Goal: Task Accomplishment & Management: Manage account settings

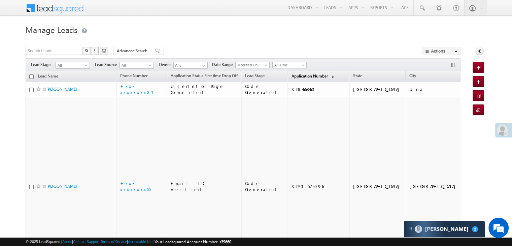
click at [299, 78] on span "Application Number" at bounding box center [309, 75] width 36 height 5
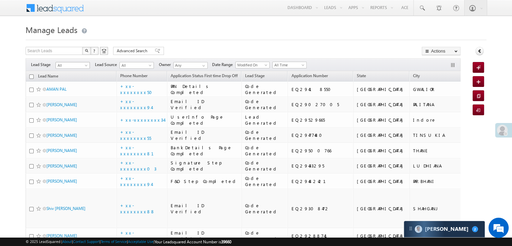
click at [86, 65] on span at bounding box center [86, 66] width 5 height 5
click at [80, 78] on link "Lead Generated" at bounding box center [73, 79] width 34 height 6
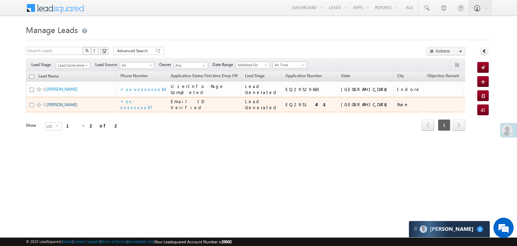
click at [52, 107] on link "Ayush" at bounding box center [62, 104] width 31 height 5
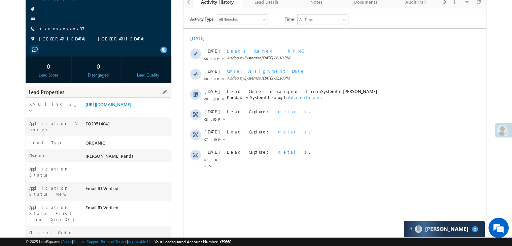
scroll to position [67, 0]
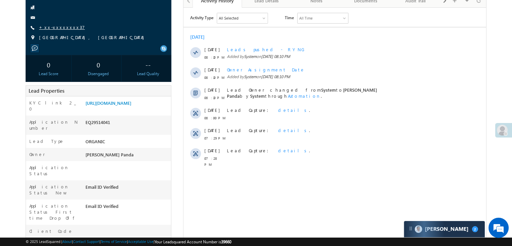
click at [59, 29] on link "+xx-xxxxxxxx37" at bounding box center [62, 27] width 46 height 6
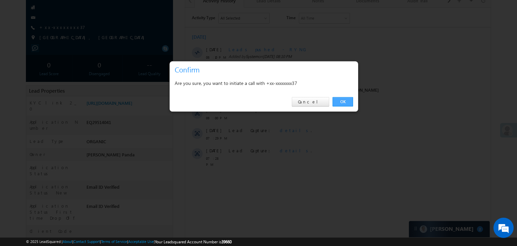
click at [343, 100] on link "OK" at bounding box center [342, 101] width 21 height 9
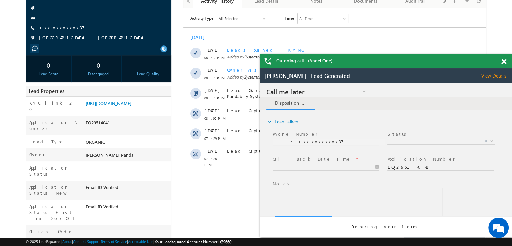
scroll to position [0, 0]
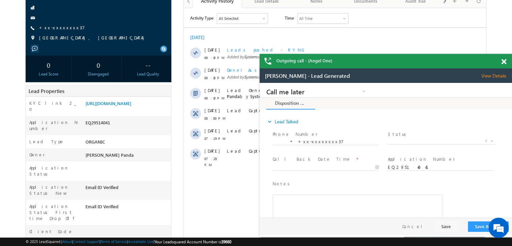
click at [504, 62] on span at bounding box center [503, 62] width 5 height 6
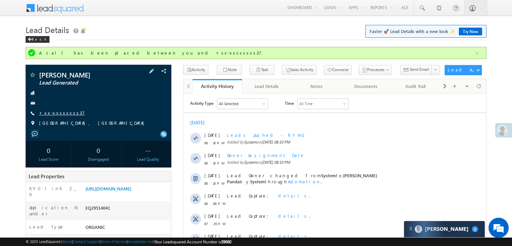
click at [60, 114] on link "+xx-xxxxxxxx37" at bounding box center [62, 113] width 46 height 6
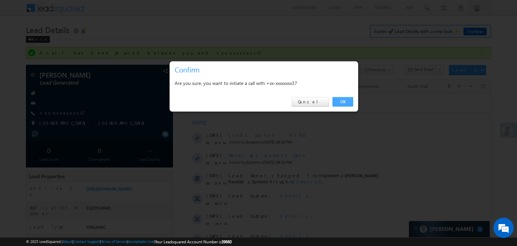
click at [345, 102] on link "OK" at bounding box center [342, 101] width 21 height 9
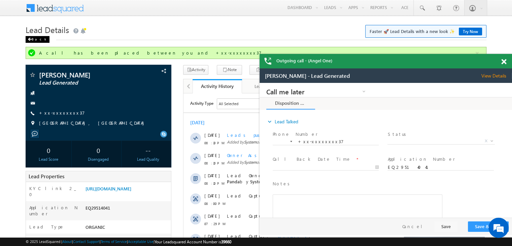
click at [35, 37] on div "Back" at bounding box center [38, 39] width 24 height 7
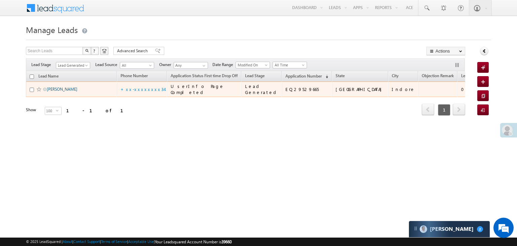
click at [55, 92] on link "[PERSON_NAME]" at bounding box center [62, 88] width 31 height 5
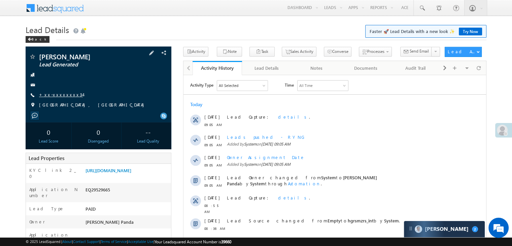
click at [59, 97] on link "+xx-xxxxxxxx34" at bounding box center [61, 95] width 44 height 6
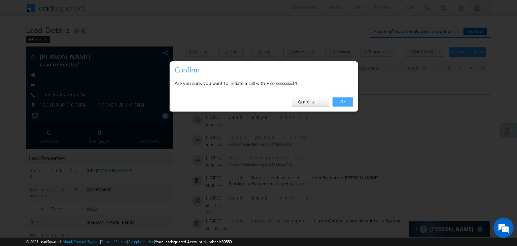
click at [343, 99] on link "OK" at bounding box center [342, 101] width 21 height 9
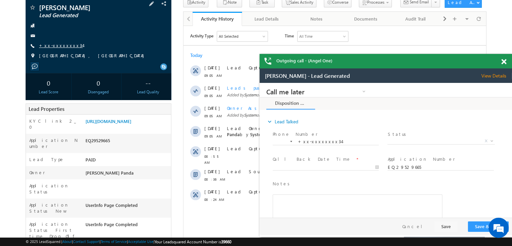
click at [62, 47] on link "+xx-xxxxxxxx34" at bounding box center [61, 45] width 44 height 6
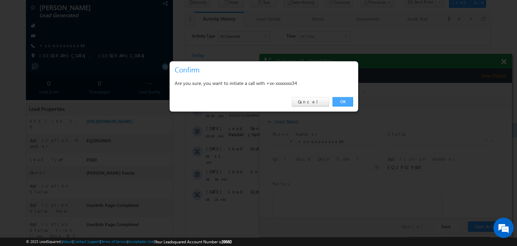
click at [344, 102] on link "OK" at bounding box center [342, 101] width 21 height 9
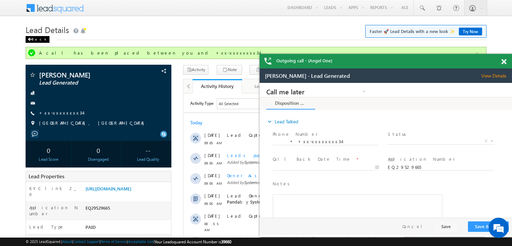
click at [33, 39] on div "Back" at bounding box center [38, 39] width 24 height 7
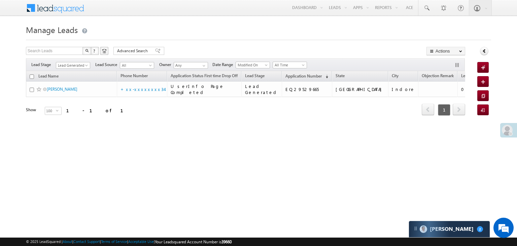
click at [509, 131] on span at bounding box center [507, 129] width 11 height 11
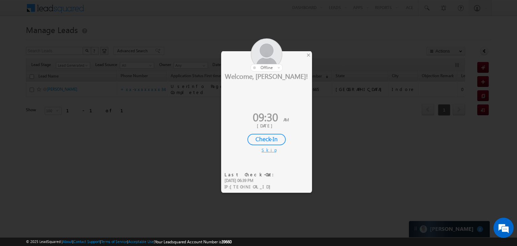
click at [271, 139] on div "Check-In" at bounding box center [266, 139] width 38 height 11
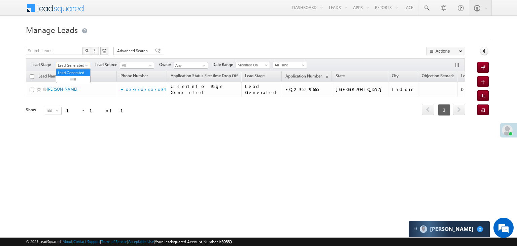
click at [85, 66] on span at bounding box center [86, 66] width 5 height 5
click at [73, 71] on link "All" at bounding box center [73, 73] width 34 height 6
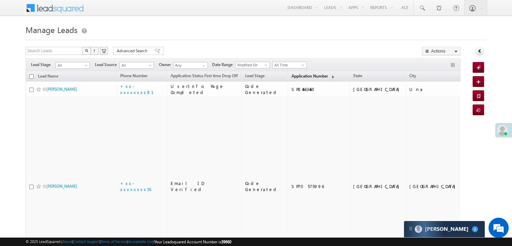
click at [292, 77] on span "Application Number" at bounding box center [309, 75] width 36 height 5
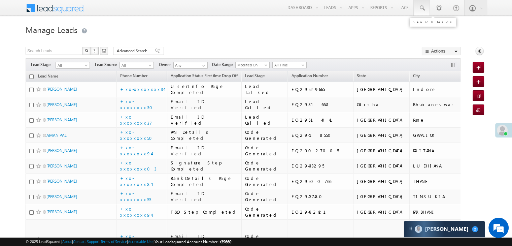
click at [421, 8] on span at bounding box center [421, 8] width 7 height 7
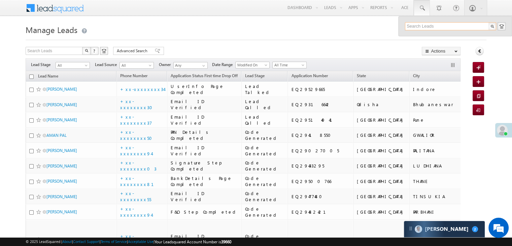
paste input "7340794262"
type input "7340794262"
click at [417, 35] on div "[PERSON_NAME]" at bounding box center [453, 35] width 90 height 7
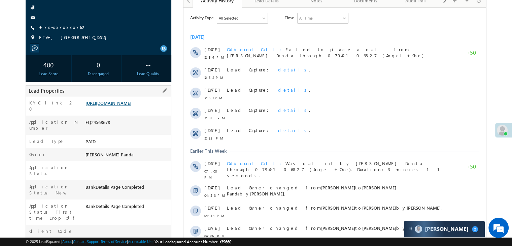
click at [126, 106] on link "[URL][DOMAIN_NAME]" at bounding box center [108, 103] width 46 height 6
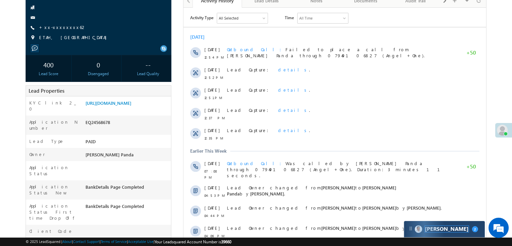
click at [436, 231] on span "[PERSON_NAME]" at bounding box center [447, 228] width 44 height 6
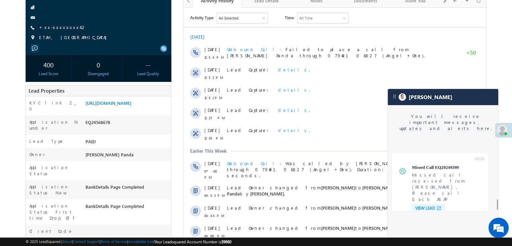
scroll to position [2686, 0]
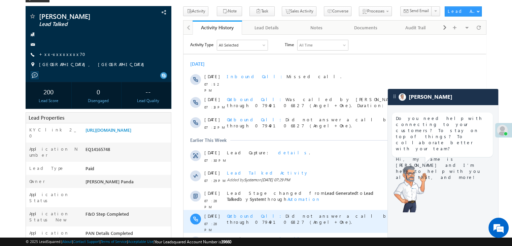
scroll to position [101, 0]
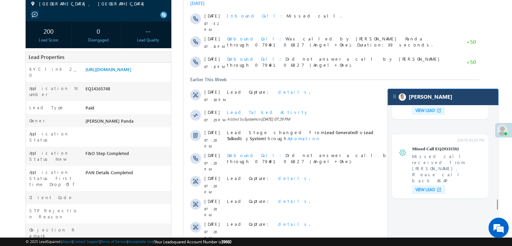
click at [468, 96] on div "[PERSON_NAME]" at bounding box center [443, 97] width 110 height 16
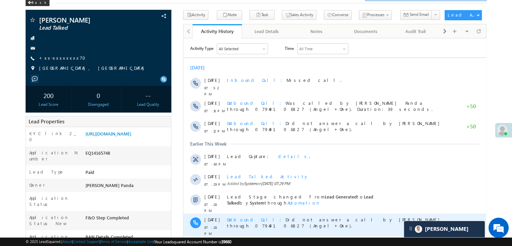
scroll to position [34, 0]
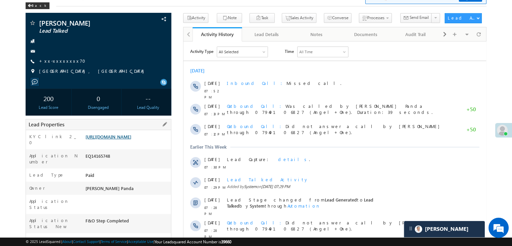
click at [131, 139] on link "https://angelbroking1-pk3em7sa.customui-test.leadsquared.com?leadId=3f2bc5d3-9f…" at bounding box center [108, 137] width 46 height 6
click at [38, 6] on div "Back" at bounding box center [38, 5] width 24 height 7
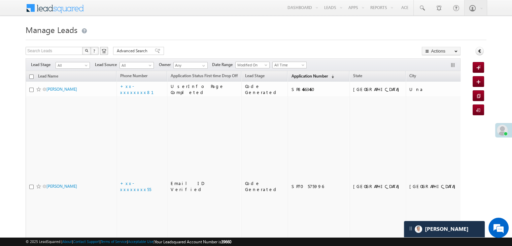
click at [291, 75] on span "Application Number" at bounding box center [309, 75] width 36 height 5
click at [292, 77] on span "Application Number" at bounding box center [309, 75] width 36 height 5
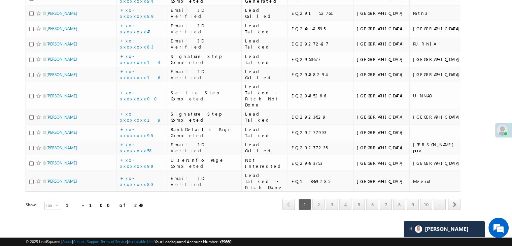
scroll to position [3264, 0]
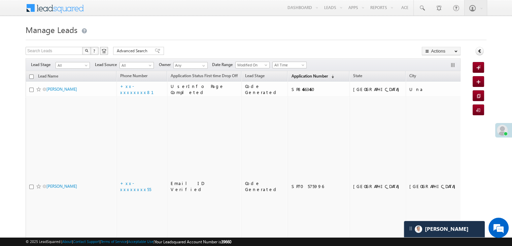
click at [291, 76] on span "Application Number" at bounding box center [309, 75] width 36 height 5
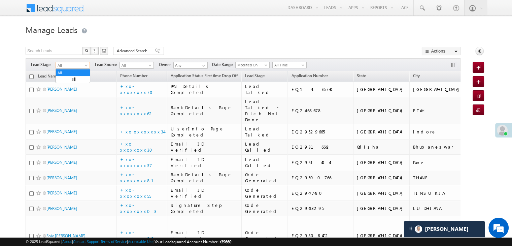
click at [86, 67] on span at bounding box center [86, 66] width 5 height 5
click at [75, 77] on link "Lead Generated" at bounding box center [73, 79] width 34 height 6
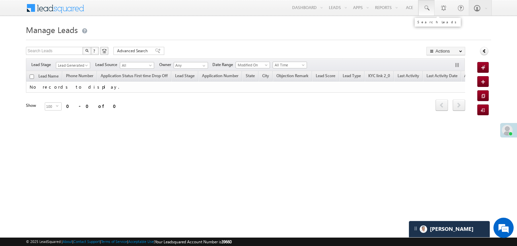
click at [428, 8] on span at bounding box center [426, 8] width 7 height 7
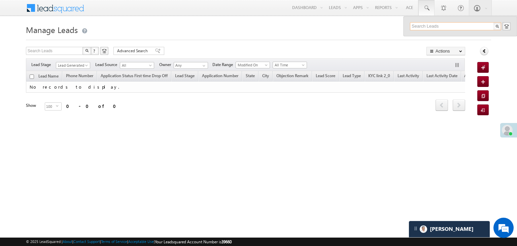
paste input "9028971088"
type input "9028971088"
click at [419, 26] on input "9028971088" at bounding box center [455, 26] width 91 height 8
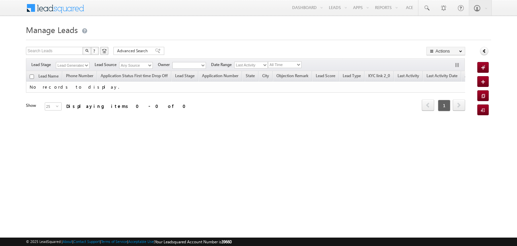
click at [86, 65] on select "Lead Generated" at bounding box center [73, 65] width 34 height 7
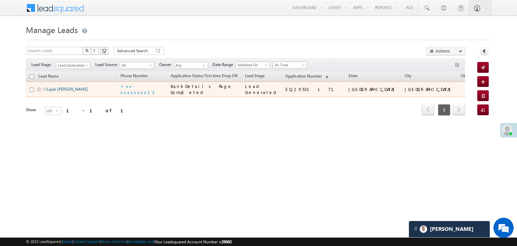
click at [60, 92] on link "Lipali [PERSON_NAME]" at bounding box center [67, 88] width 41 height 5
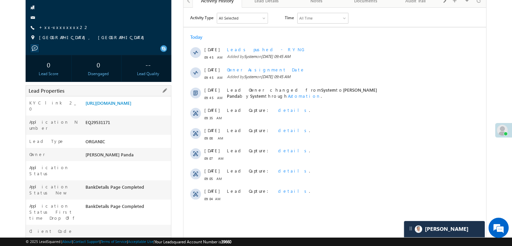
scroll to position [34, 0]
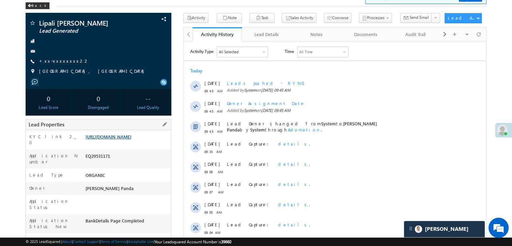
click at [122, 139] on link "[URL][DOMAIN_NAME]" at bounding box center [108, 137] width 46 height 6
click at [52, 61] on link "+xx-xxxxxxxx22" at bounding box center [64, 61] width 50 height 6
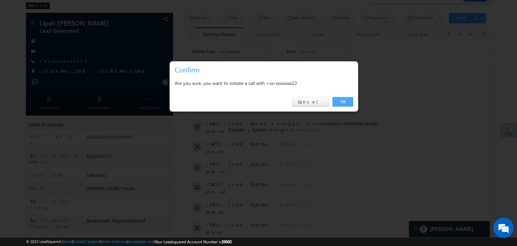
click at [342, 103] on link "OK" at bounding box center [342, 101] width 21 height 9
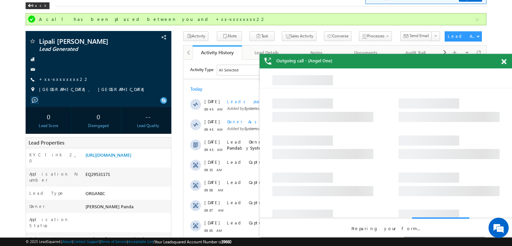
click at [503, 61] on span at bounding box center [503, 62] width 5 height 6
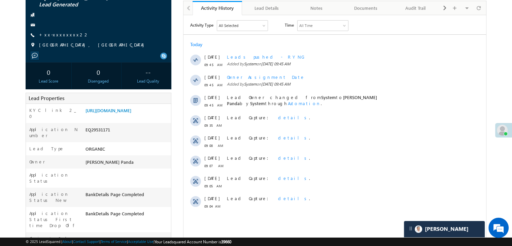
scroll to position [34, 0]
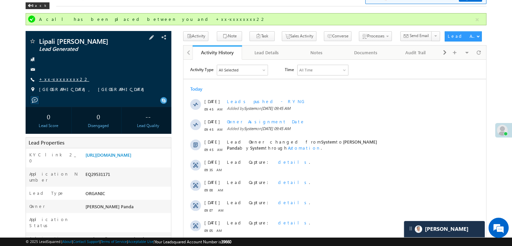
click at [62, 78] on link "+xx-xxxxxxxx22" at bounding box center [64, 79] width 50 height 6
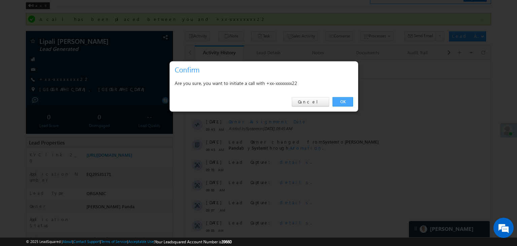
click at [341, 102] on link "OK" at bounding box center [342, 101] width 21 height 9
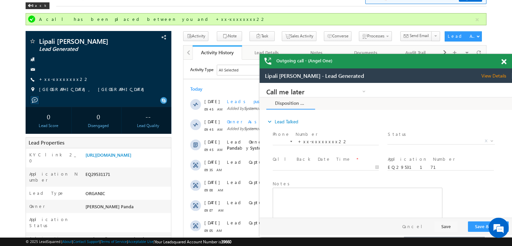
scroll to position [0, 0]
click at [505, 63] on span at bounding box center [503, 62] width 5 height 6
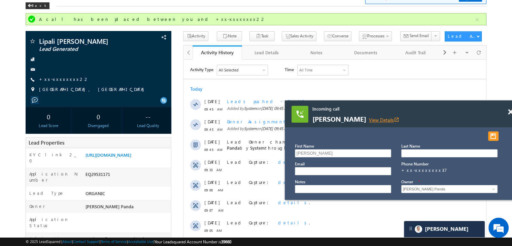
click at [369, 120] on link "View Details open_in_new" at bounding box center [384, 119] width 30 height 6
click at [62, 79] on link "+xx-xxxxxxxx22" at bounding box center [64, 79] width 50 height 6
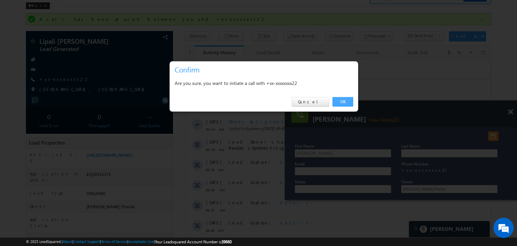
click at [341, 104] on link "OK" at bounding box center [342, 101] width 21 height 9
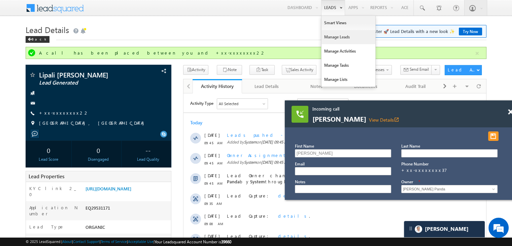
click at [334, 35] on link "Manage Leads" at bounding box center [348, 37] width 54 height 14
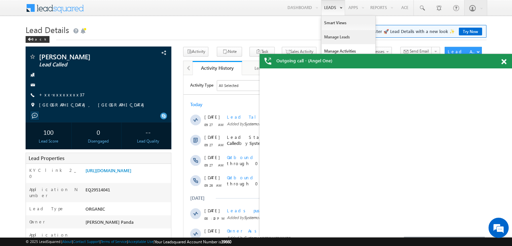
click at [331, 37] on link "Manage Leads" at bounding box center [348, 37] width 54 height 14
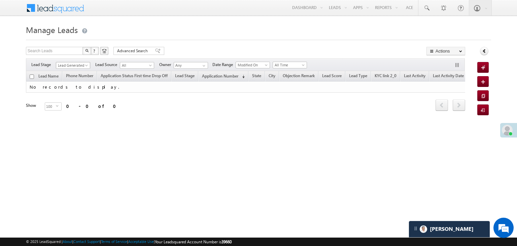
click at [87, 66] on span at bounding box center [86, 66] width 5 height 5
click at [74, 72] on link "All" at bounding box center [73, 73] width 34 height 6
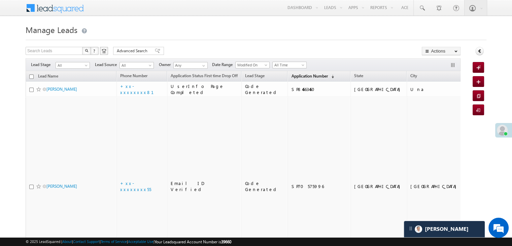
click at [292, 76] on span "Application Number" at bounding box center [309, 75] width 36 height 5
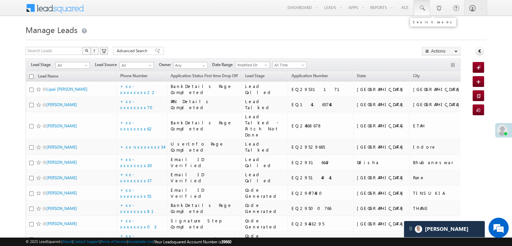
click at [424, 10] on span at bounding box center [421, 8] width 7 height 7
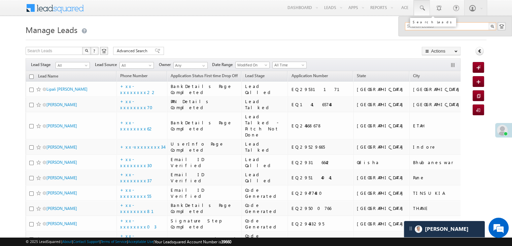
paste input "9028971088"
type input "9028971088"
click at [417, 37] on div "[PERSON_NAME]" at bounding box center [453, 35] width 90 height 7
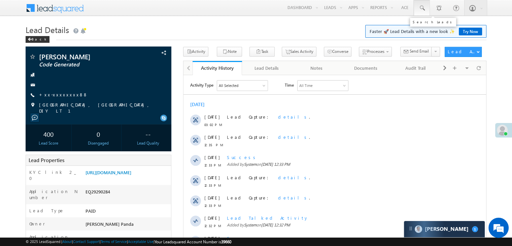
click at [420, 8] on span at bounding box center [421, 8] width 7 height 7
paste input "8016291801"
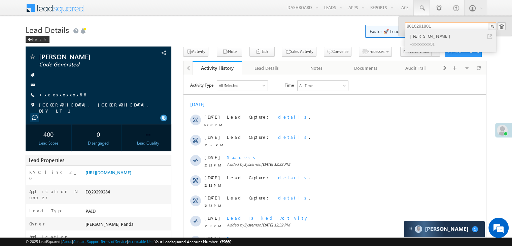
type input "8016291801"
click at [427, 36] on div "[PERSON_NAME]" at bounding box center [453, 35] width 90 height 7
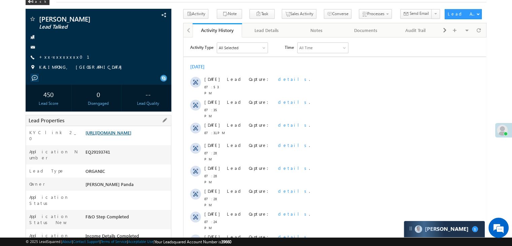
scroll to position [34, 0]
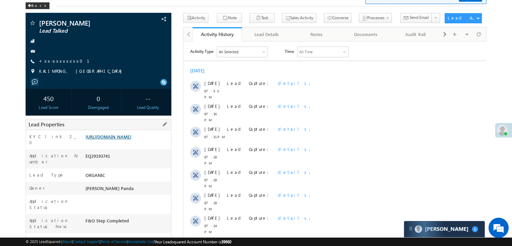
click at [131, 139] on link "[URL][DOMAIN_NAME]" at bounding box center [108, 137] width 46 height 6
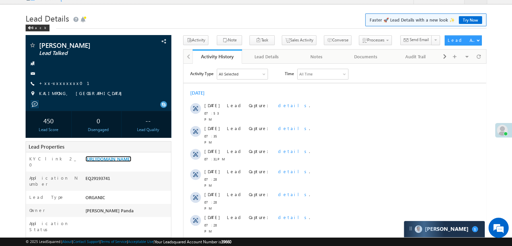
scroll to position [0, 0]
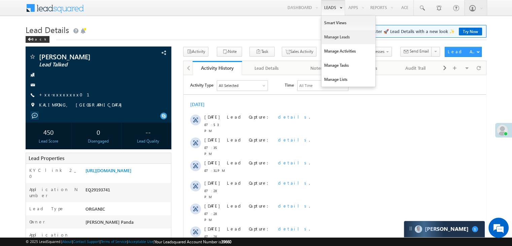
click at [332, 37] on link "Manage Leads" at bounding box center [348, 37] width 54 height 14
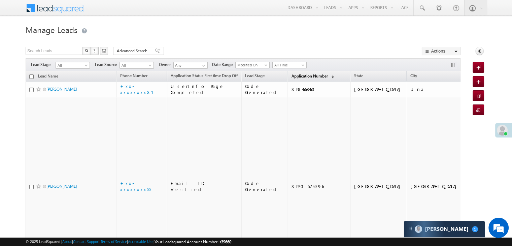
click at [291, 77] on span "Application Number" at bounding box center [309, 75] width 36 height 5
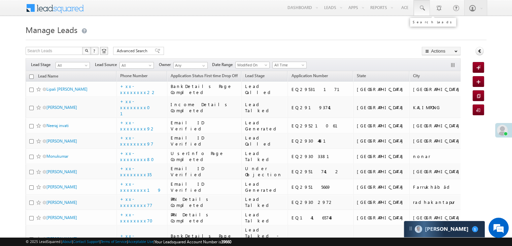
click at [420, 7] on span at bounding box center [421, 8] width 7 height 7
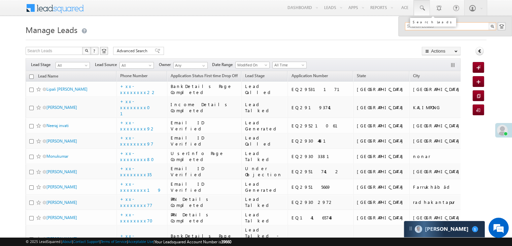
paste input "7741042208"
type input "7741042208"
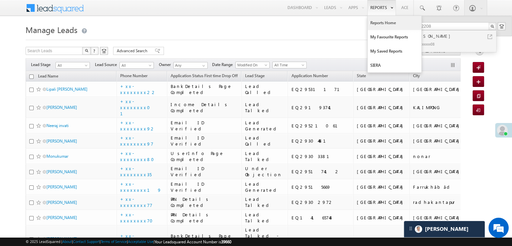
click at [377, 22] on link "Reports Home" at bounding box center [394, 23] width 54 height 14
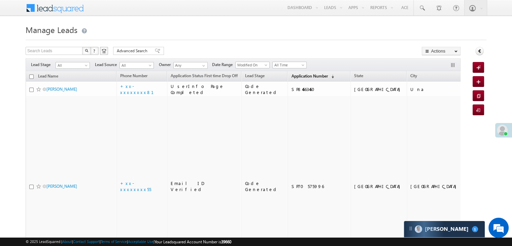
click at [292, 74] on span "Application Number" at bounding box center [309, 75] width 36 height 5
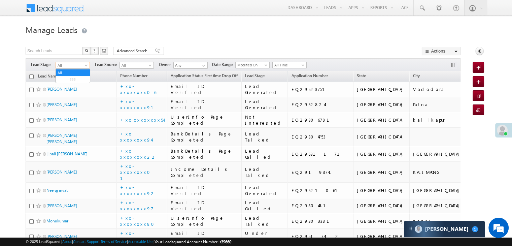
click at [84, 65] on span at bounding box center [86, 66] width 5 height 5
click at [73, 78] on link "Lead Generated" at bounding box center [73, 79] width 34 height 6
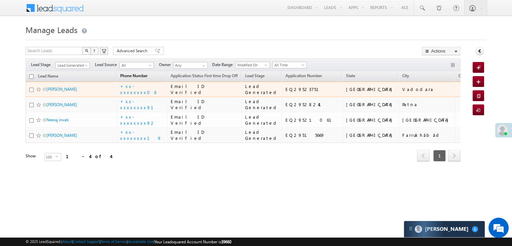
scroll to position [51, 0]
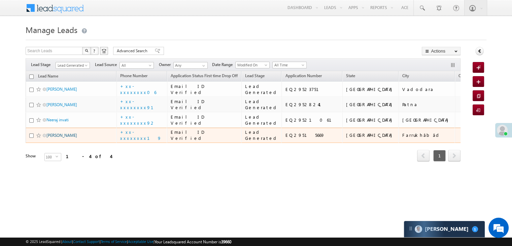
click at [56, 138] on link "[PERSON_NAME]" at bounding box center [61, 135] width 31 height 5
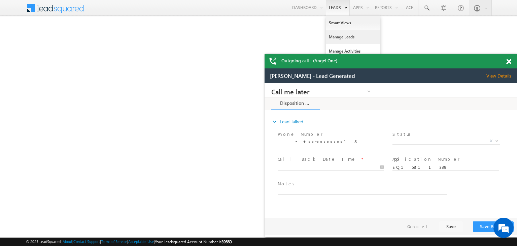
click at [338, 36] on link "Manage Leads" at bounding box center [353, 37] width 54 height 14
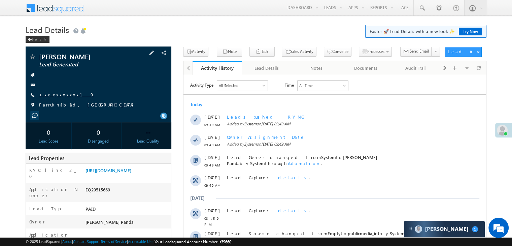
click at [58, 95] on link "+xx-xxxxxxxx19" at bounding box center [66, 95] width 55 height 6
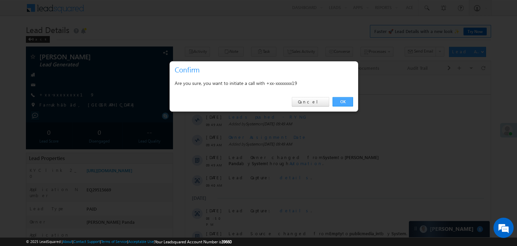
click at [342, 102] on link "OK" at bounding box center [342, 101] width 21 height 9
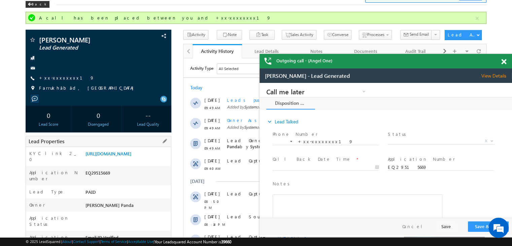
scroll to position [34, 0]
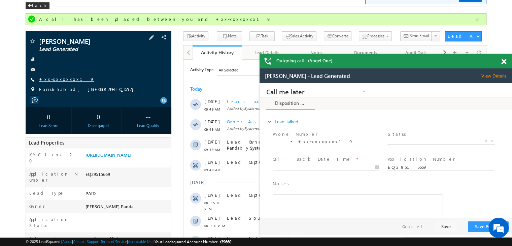
click at [61, 80] on link "+xx-xxxxxxxx19" at bounding box center [66, 79] width 55 height 6
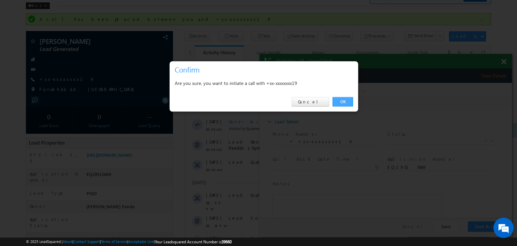
click at [342, 104] on link "OK" at bounding box center [342, 101] width 21 height 9
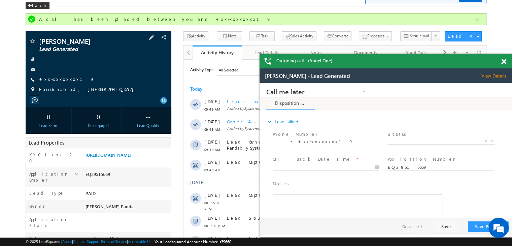
scroll to position [0, 0]
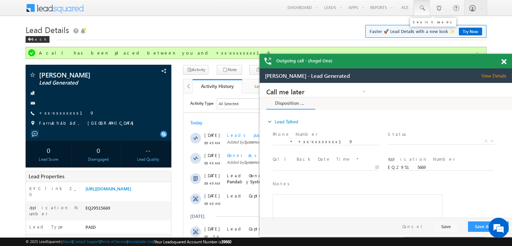
click at [419, 7] on span at bounding box center [421, 8] width 7 height 7
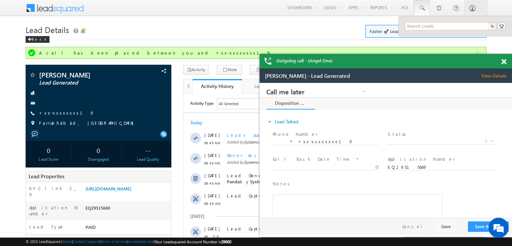
paste input "7741042208"
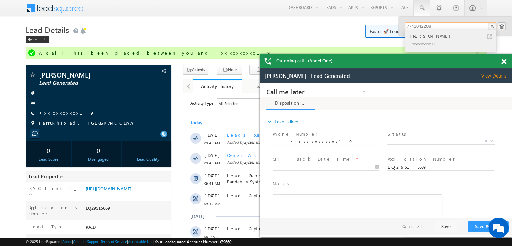
type input "7741042208"
click at [429, 37] on div "[PERSON_NAME]" at bounding box center [453, 35] width 90 height 7
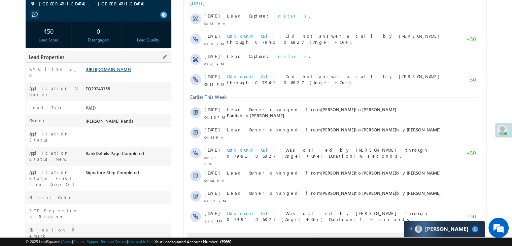
click at [131, 72] on link "[URL][DOMAIN_NAME]" at bounding box center [108, 69] width 46 height 6
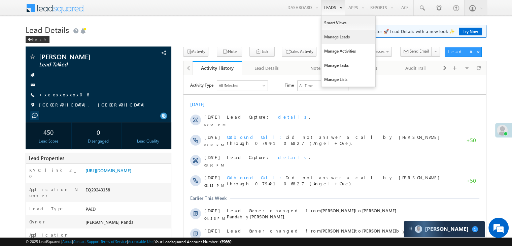
click at [329, 38] on link "Manage Leads" at bounding box center [348, 37] width 54 height 14
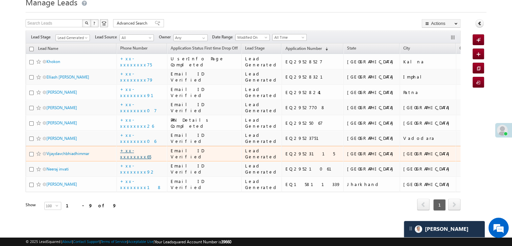
scroll to position [246, 0]
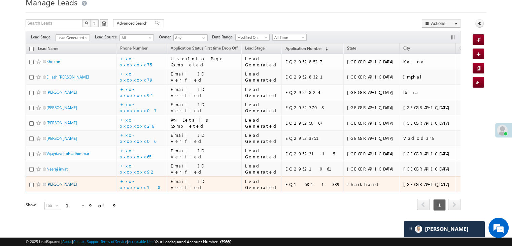
drag, startPoint x: 61, startPoint y: 168, endPoint x: 64, endPoint y: 166, distance: 3.9
click at [61, 181] on link "[PERSON_NAME]" at bounding box center [61, 183] width 31 height 5
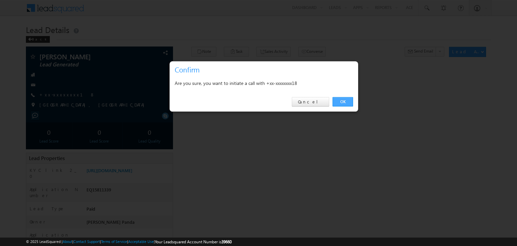
click at [346, 101] on link "OK" at bounding box center [342, 101] width 21 height 9
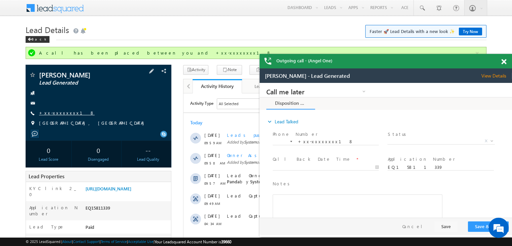
click at [62, 112] on link "+xx-xxxxxxxx18" at bounding box center [67, 113] width 56 height 6
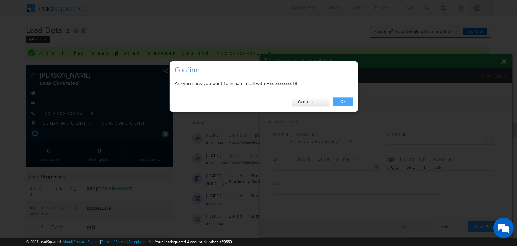
click at [344, 101] on link "OK" at bounding box center [342, 101] width 21 height 9
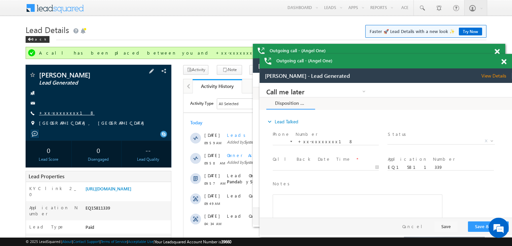
click at [64, 115] on link "+xx-xxxxxxxx18" at bounding box center [67, 113] width 56 height 6
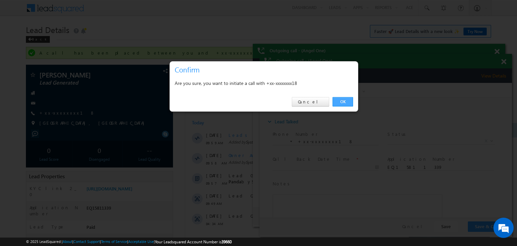
click at [342, 104] on link "OK" at bounding box center [342, 101] width 21 height 9
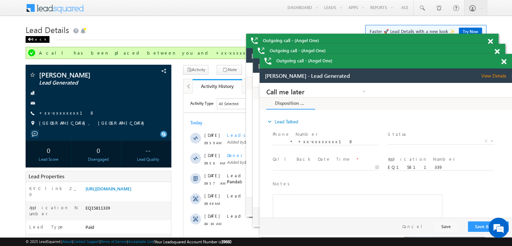
click at [33, 39] on div "Back" at bounding box center [38, 39] width 24 height 7
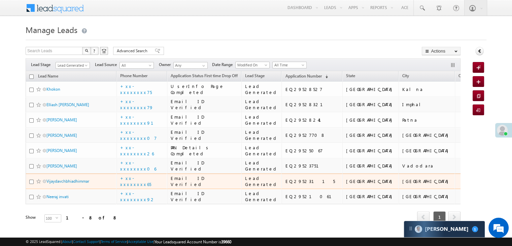
scroll to position [207, 0]
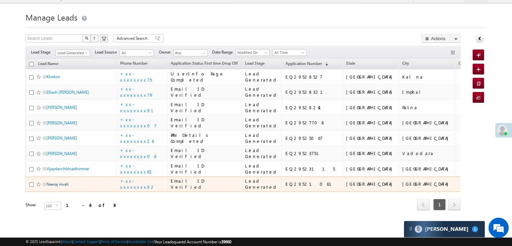
click at [55, 181] on link "Neeraj invati" at bounding box center [57, 183] width 22 height 5
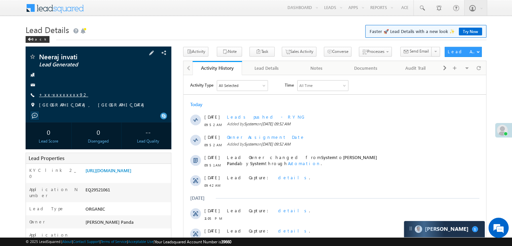
click at [64, 95] on link "+xx-xxxxxxxx92" at bounding box center [63, 95] width 49 height 6
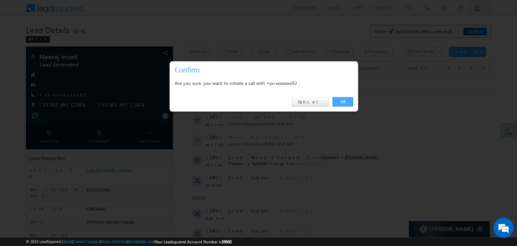
drag, startPoint x: 345, startPoint y: 100, endPoint x: 152, endPoint y: 27, distance: 205.5
click at [345, 100] on link "OK" at bounding box center [342, 101] width 21 height 9
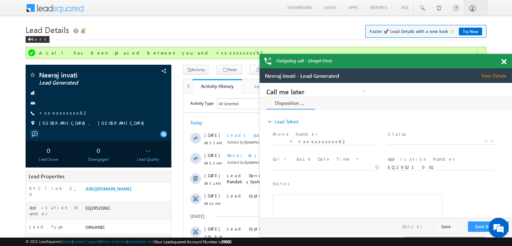
click at [505, 61] on span at bounding box center [503, 62] width 5 height 6
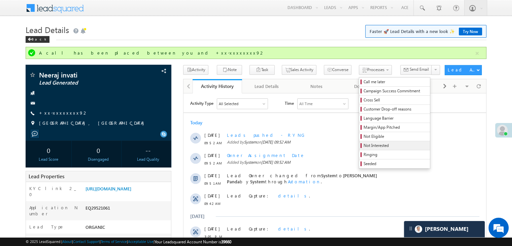
click at [369, 147] on span "Not Interested" at bounding box center [395, 145] width 64 height 6
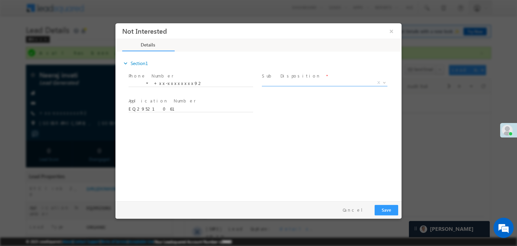
click at [299, 81] on span "X" at bounding box center [325, 82] width 126 height 7
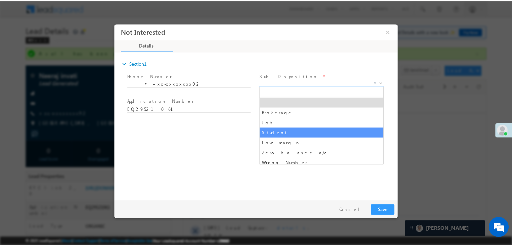
scroll to position [67, 0]
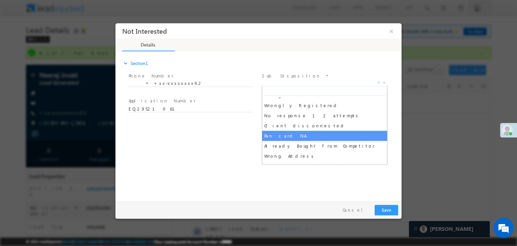
select select "Pan card NA"
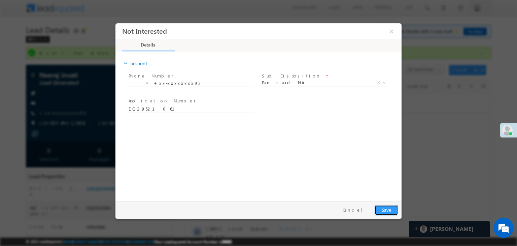
click at [390, 210] on button "Save" at bounding box center [386, 210] width 24 height 10
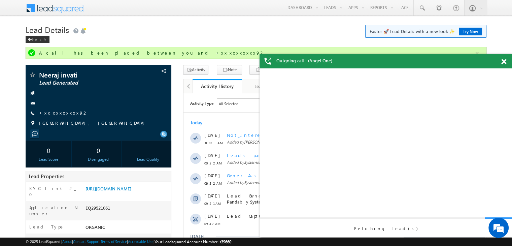
scroll to position [0, 0]
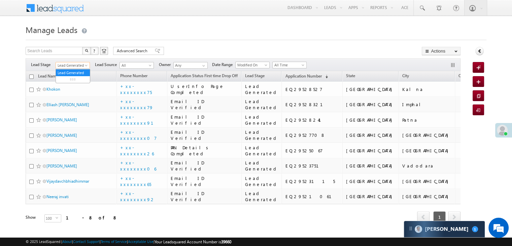
click at [85, 65] on span at bounding box center [86, 66] width 5 height 5
click at [76, 70] on link "All" at bounding box center [73, 73] width 34 height 6
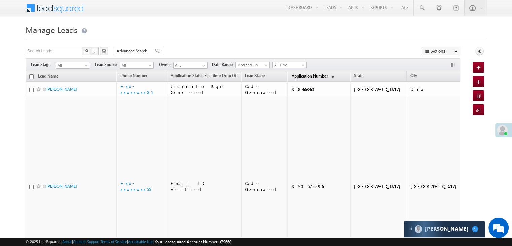
click at [294, 74] on span "Application Number" at bounding box center [309, 75] width 36 height 5
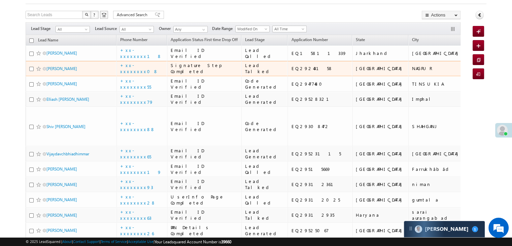
scroll to position [34, 0]
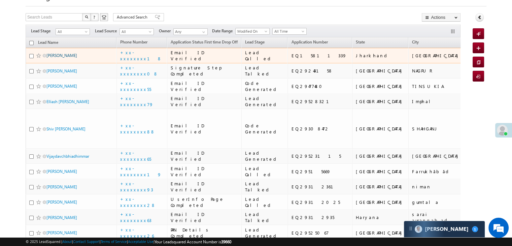
click at [63, 58] on link "[PERSON_NAME]" at bounding box center [61, 55] width 31 height 5
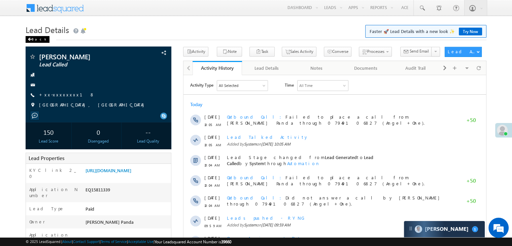
click at [32, 41] on div "Back" at bounding box center [38, 39] width 24 height 7
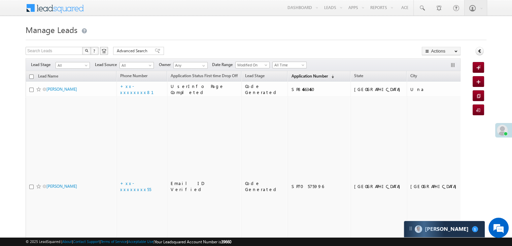
click at [291, 76] on span "Application Number" at bounding box center [309, 75] width 36 height 5
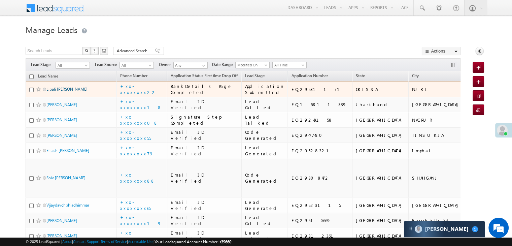
click at [51, 92] on link "Lipali [PERSON_NAME]" at bounding box center [66, 88] width 41 height 5
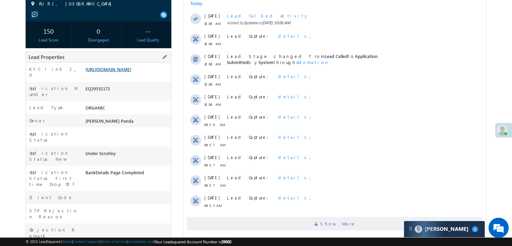
click at [125, 72] on link "[URL][DOMAIN_NAME]" at bounding box center [108, 69] width 46 height 6
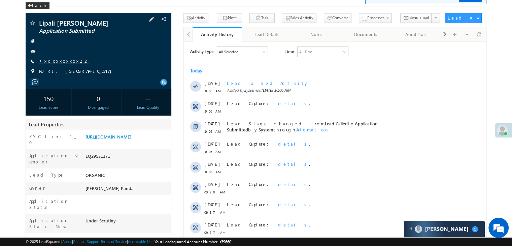
click at [55, 62] on link "+xx-xxxxxxxx22" at bounding box center [64, 61] width 50 height 6
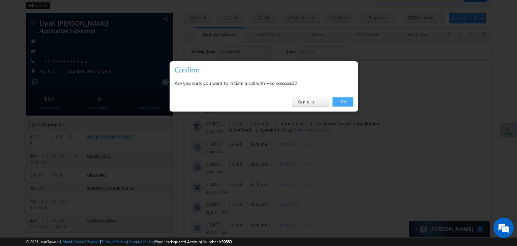
click at [345, 103] on link "OK" at bounding box center [342, 101] width 21 height 9
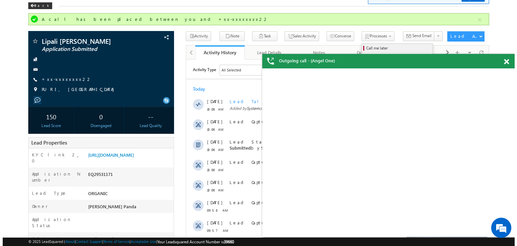
scroll to position [0, 0]
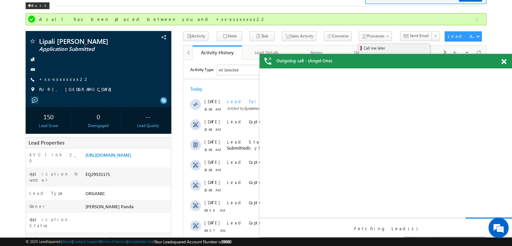
click at [363, 47] on span "Call me later" at bounding box center [395, 48] width 64 height 6
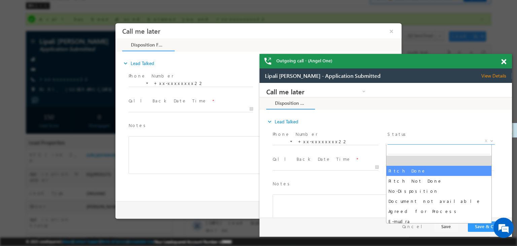
select select "Pitch Not Done"
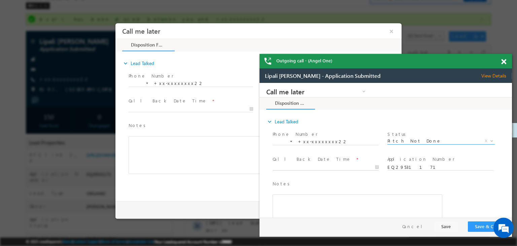
type input "[DATE] 10:08 AM"
click at [343, 168] on input "[DATE] 10:08 AM" at bounding box center [326, 167] width 106 height 7
click at [480, 225] on button "Save & Close" at bounding box center [488, 226] width 41 height 10
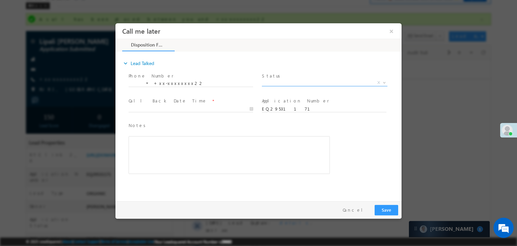
click at [317, 81] on span "X" at bounding box center [325, 82] width 126 height 7
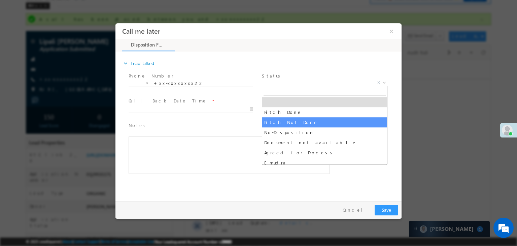
drag, startPoint x: 295, startPoint y: 120, endPoint x: 285, endPoint y: 121, distance: 9.8
select select "Pitch Not Done"
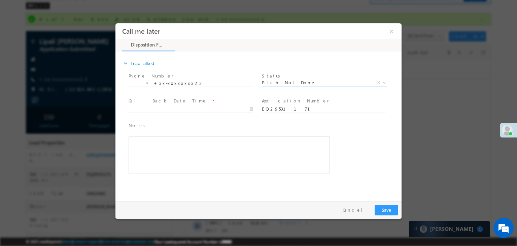
type input "[DATE] 10:08 AM"
click at [216, 109] on input "[DATE] 10:08 AM" at bounding box center [191, 109] width 124 height 7
click at [382, 213] on button "Save" at bounding box center [386, 210] width 24 height 10
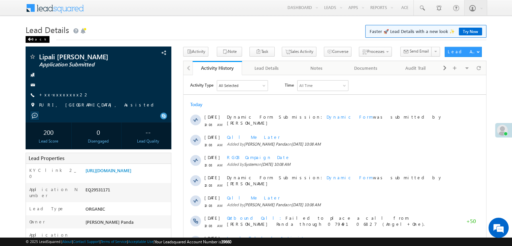
click at [35, 39] on div "Back" at bounding box center [38, 39] width 24 height 7
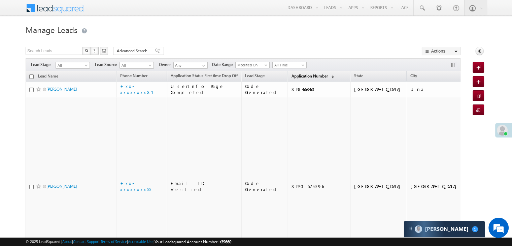
click at [291, 76] on span "Application Number" at bounding box center [309, 75] width 36 height 5
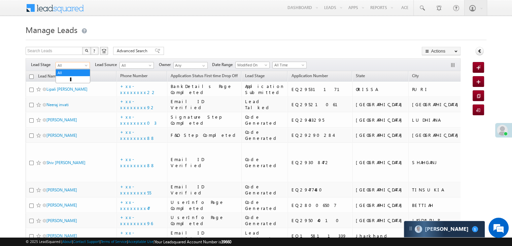
click at [83, 67] on span "All" at bounding box center [72, 65] width 32 height 6
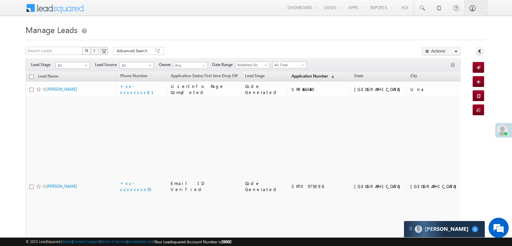
click at [295, 74] on span "Application Number" at bounding box center [309, 75] width 36 height 5
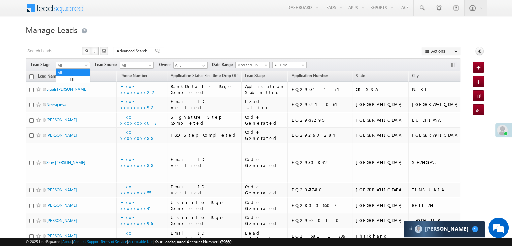
click at [88, 66] on span at bounding box center [86, 66] width 5 height 5
click at [77, 82] on link "Lead Generated" at bounding box center [73, 79] width 34 height 6
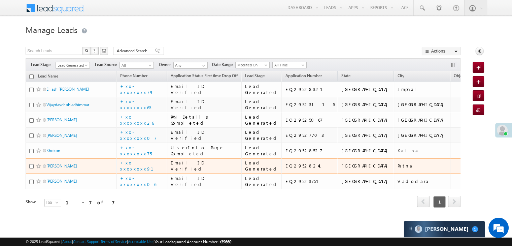
scroll to position [168, 0]
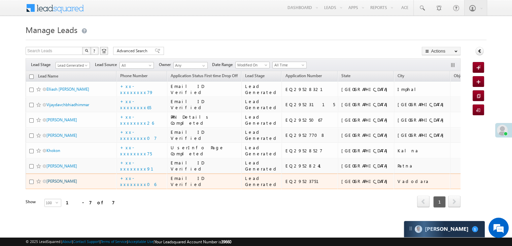
click at [65, 178] on link "[PERSON_NAME]" at bounding box center [61, 180] width 31 height 5
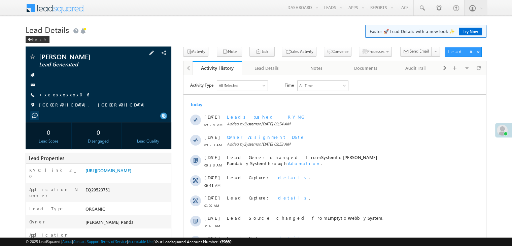
click at [59, 94] on link "+xx-xxxxxxxx06" at bounding box center [64, 95] width 50 height 6
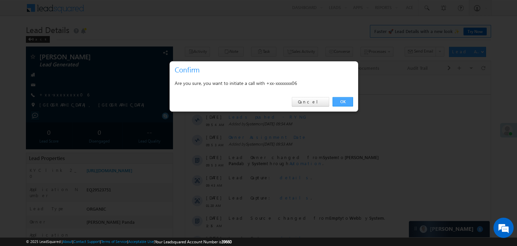
click at [339, 101] on link "OK" at bounding box center [342, 101] width 21 height 9
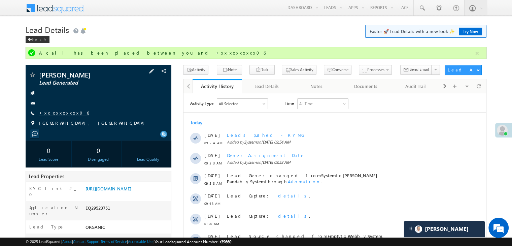
click at [59, 115] on link "+xx-xxxxxxxx06" at bounding box center [64, 113] width 50 height 6
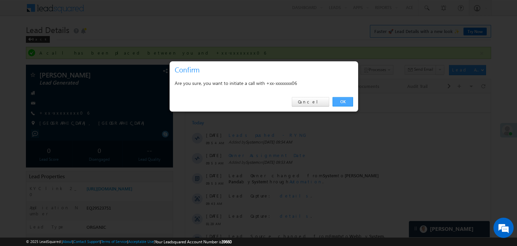
click at [343, 98] on link "OK" at bounding box center [342, 101] width 21 height 9
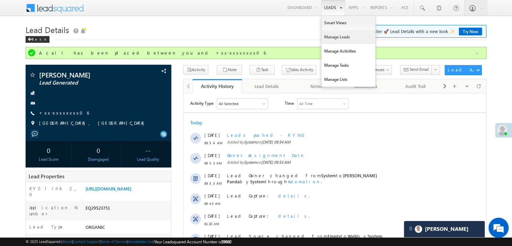
click at [331, 37] on link "Manage Leads" at bounding box center [348, 37] width 54 height 14
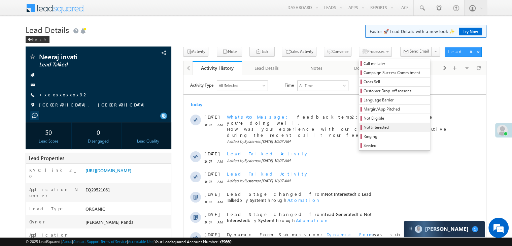
click at [370, 125] on span "Not Interested" at bounding box center [395, 127] width 64 height 6
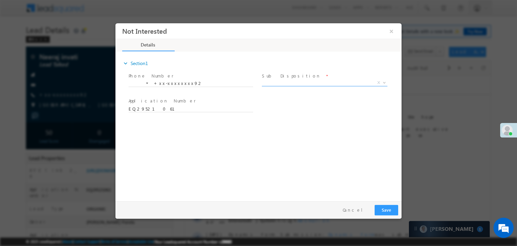
click at [340, 83] on span "X" at bounding box center [325, 82] width 126 height 7
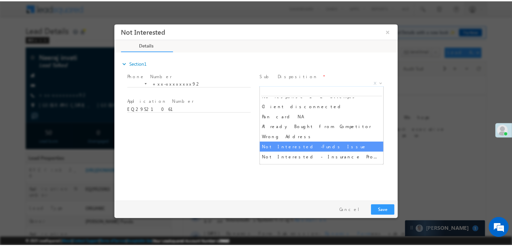
scroll to position [101, 0]
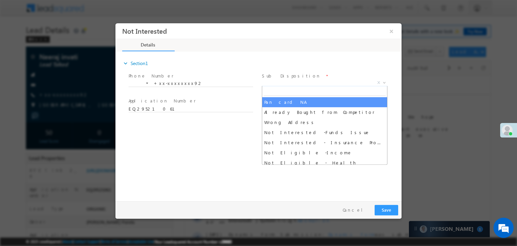
select select "Pan card NA"
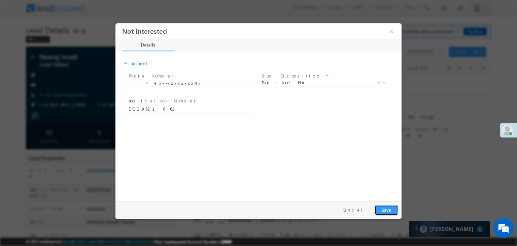
click at [386, 210] on button "Save" at bounding box center [386, 210] width 24 height 10
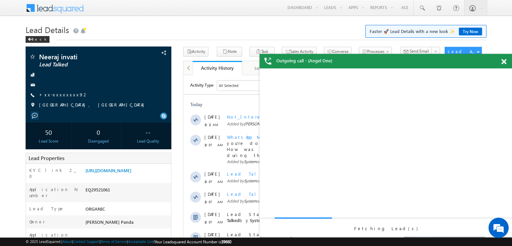
scroll to position [0, 0]
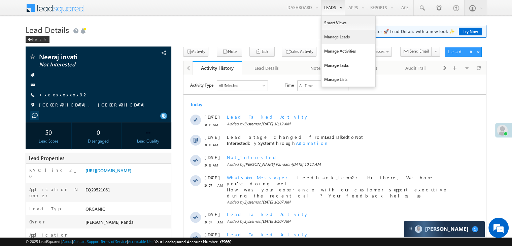
click at [335, 37] on link "Manage Leads" at bounding box center [348, 37] width 54 height 14
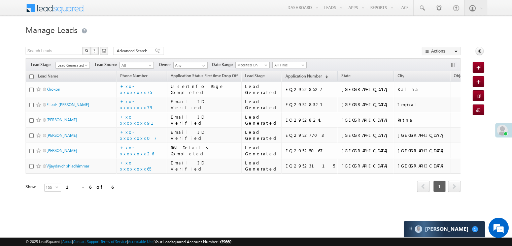
click at [86, 66] on span at bounding box center [86, 66] width 5 height 5
click at [78, 71] on link "All" at bounding box center [73, 73] width 34 height 6
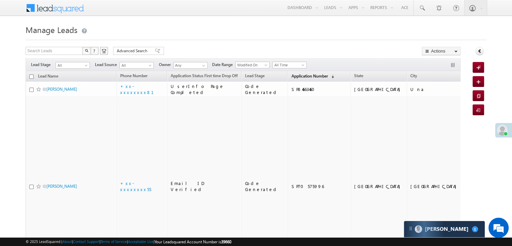
click at [291, 76] on span "Application Number" at bounding box center [309, 75] width 36 height 5
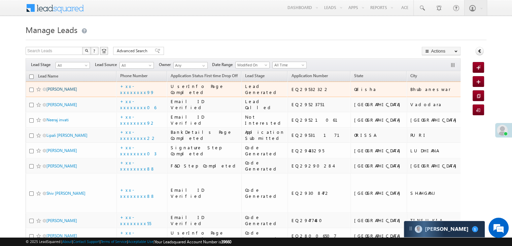
click at [65, 92] on link "Harana Pradhan" at bounding box center [61, 88] width 31 height 5
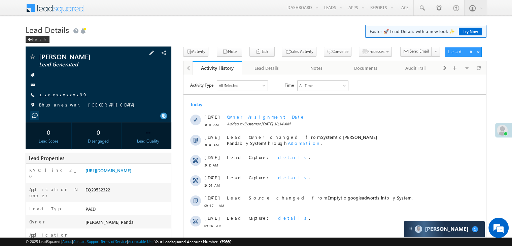
click at [59, 94] on link "+xx-xxxxxxxx99" at bounding box center [63, 95] width 48 height 6
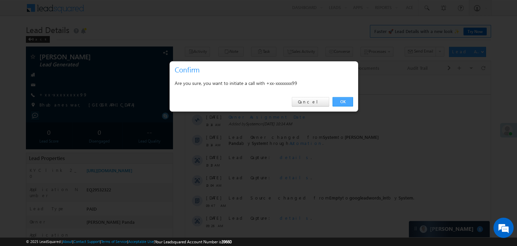
click at [342, 103] on link "OK" at bounding box center [342, 101] width 21 height 9
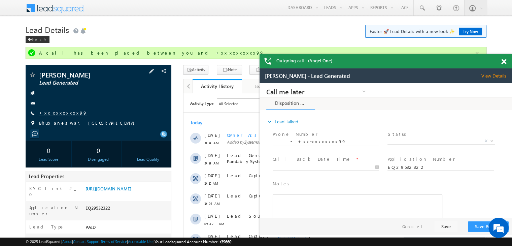
click at [54, 111] on link "+xx-xxxxxxxx99" at bounding box center [63, 113] width 48 height 6
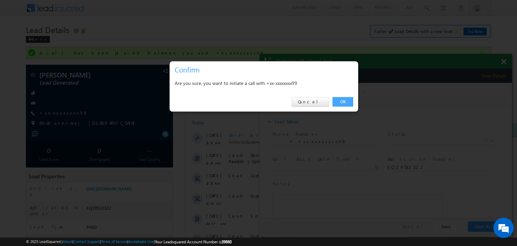
click at [343, 102] on link "OK" at bounding box center [342, 101] width 21 height 9
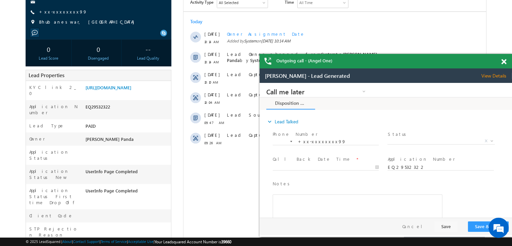
click at [505, 64] on span at bounding box center [503, 62] width 5 height 6
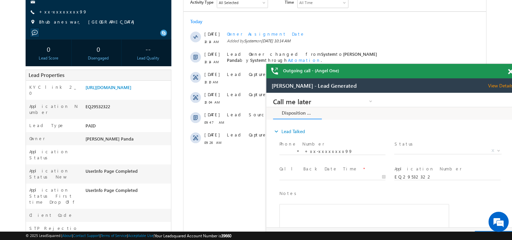
click at [508, 73] on span at bounding box center [510, 72] width 5 height 6
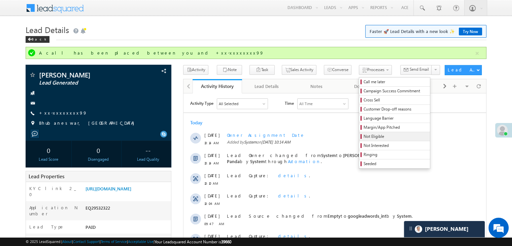
click at [363, 137] on span "Not Eligible" at bounding box center [395, 136] width 64 height 6
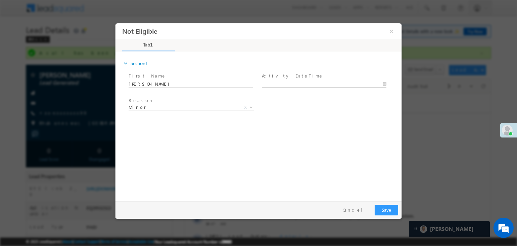
type input "09/25/25 10:16 AM"
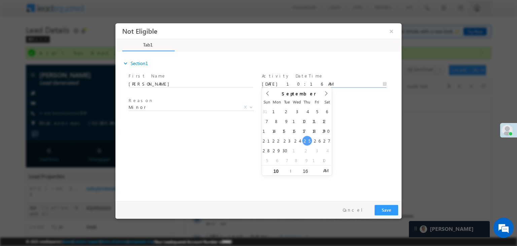
click at [332, 85] on input "09/25/25 10:16 AM" at bounding box center [324, 84] width 124 height 7
click at [352, 125] on div "expand_more Section1 First Name *" at bounding box center [260, 124] width 283 height 145
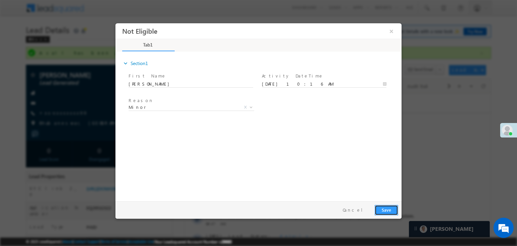
click at [385, 210] on button "Save" at bounding box center [386, 210] width 24 height 10
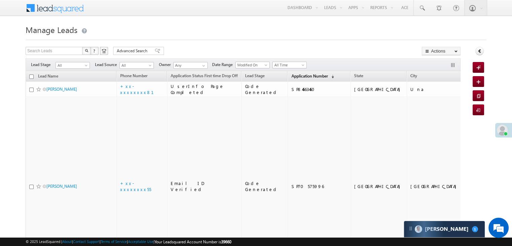
click at [298, 78] on link "Application Number (sorted descending)" at bounding box center [312, 76] width 49 height 9
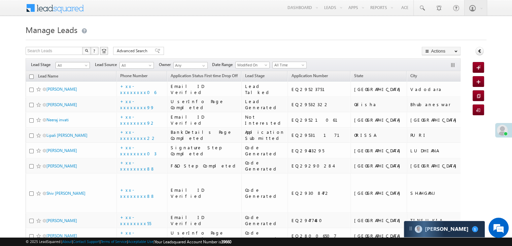
click at [87, 62] on span "All" at bounding box center [72, 65] width 32 height 6
click at [79, 82] on link "Lead Generated" at bounding box center [73, 79] width 34 height 6
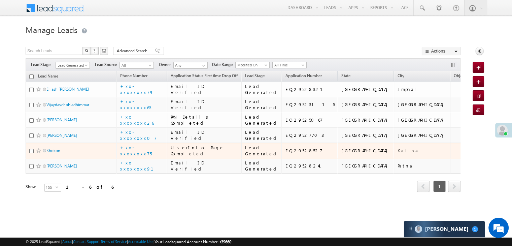
scroll to position [129, 0]
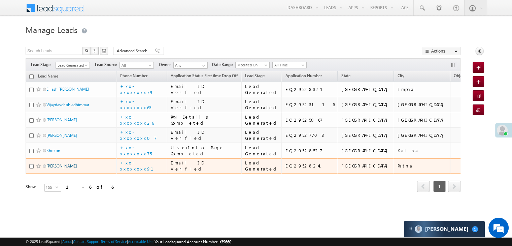
click at [56, 168] on link "[PERSON_NAME]" at bounding box center [61, 165] width 31 height 5
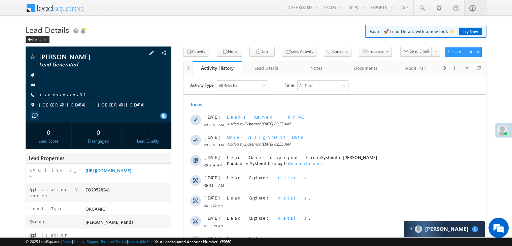
click at [55, 95] on link "+xx-xxxxxxxx91" at bounding box center [66, 95] width 55 height 6
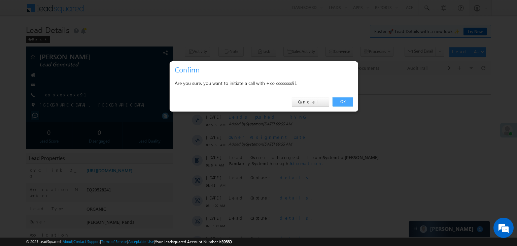
click at [343, 101] on link "OK" at bounding box center [342, 101] width 21 height 9
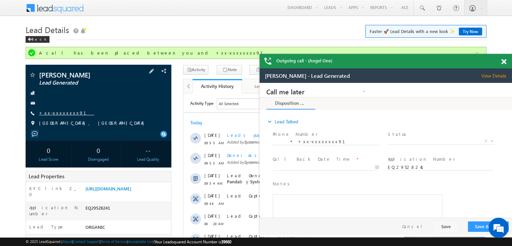
click at [56, 114] on link "+xx-xxxxxxxx91" at bounding box center [66, 113] width 55 height 6
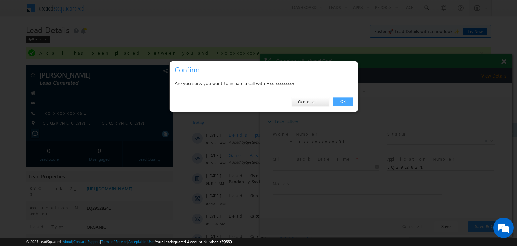
drag, startPoint x: 342, startPoint y: 102, endPoint x: 78, endPoint y: 19, distance: 276.2
click at [342, 102] on link "OK" at bounding box center [342, 101] width 21 height 9
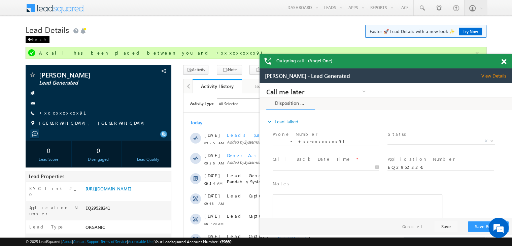
click at [32, 36] on div "Back" at bounding box center [38, 39] width 24 height 7
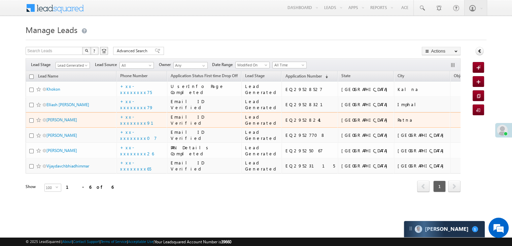
scroll to position [129, 0]
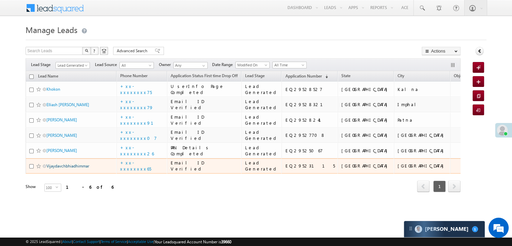
click at [55, 168] on link "Vijaydavchbhiadhimmar" at bounding box center [67, 165] width 43 height 5
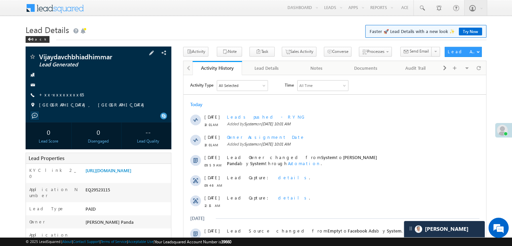
scroll to position [67, 0]
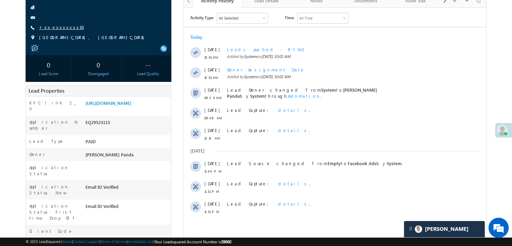
click at [62, 29] on link "+xx-xxxxxxxx65" at bounding box center [61, 27] width 45 height 6
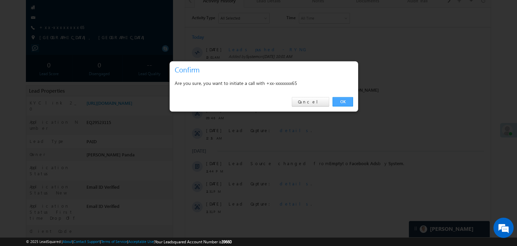
click at [339, 100] on link "OK" at bounding box center [342, 101] width 21 height 9
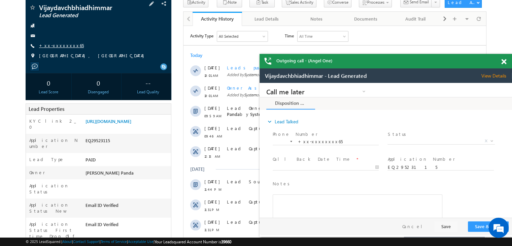
click at [62, 46] on link "+xx-xxxxxxxx65" at bounding box center [61, 45] width 45 height 6
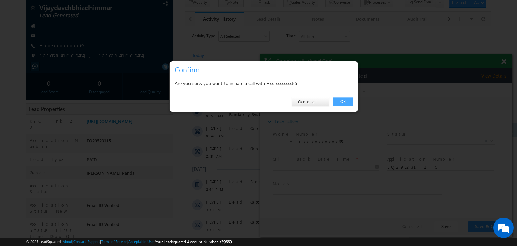
click at [344, 102] on link "OK" at bounding box center [342, 101] width 21 height 9
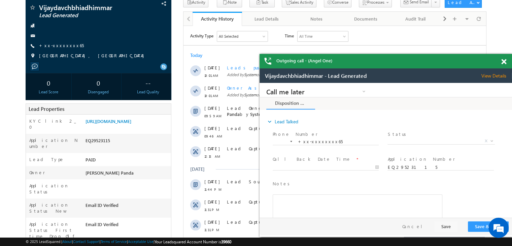
scroll to position [0, 0]
click at [504, 62] on span at bounding box center [503, 62] width 5 height 6
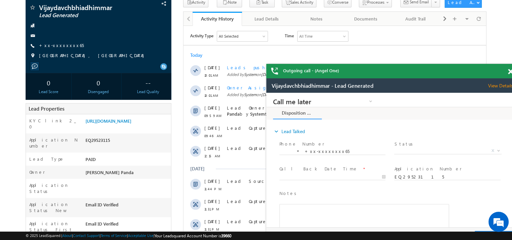
click at [509, 73] on span at bounding box center [510, 72] width 5 height 6
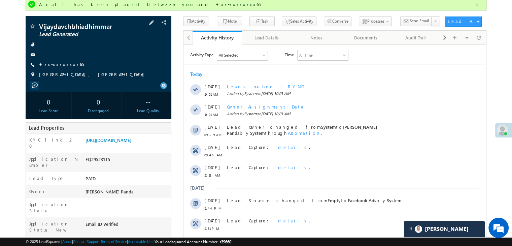
scroll to position [34, 0]
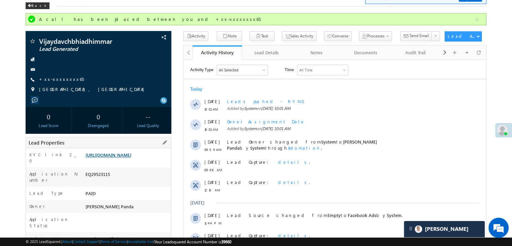
click at [131, 157] on link "https://angelbroking1-pk3em7sa.customui-test.leadsquared.com?leadId=d6d1af84-78…" at bounding box center [108, 155] width 46 height 6
click at [55, 80] on link "+xx-xxxxxxxx65" at bounding box center [61, 79] width 45 height 6
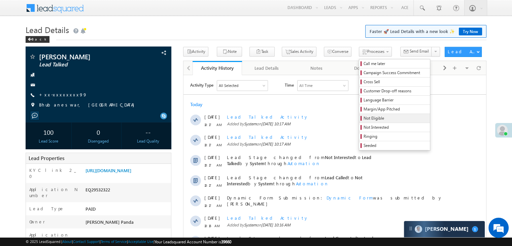
click at [363, 117] on span "Not Eligible" at bounding box center [395, 118] width 64 height 6
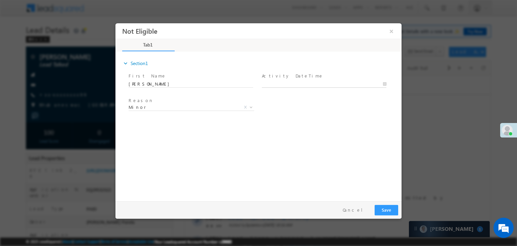
type input "09/25/25 10:22 AM"
click at [296, 84] on body "Not Eligible ×" at bounding box center [258, 110] width 286 height 175
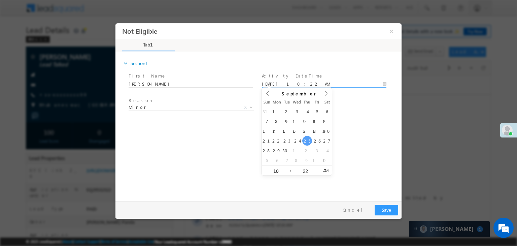
click at [374, 162] on div "expand_more Section1 First Name *" at bounding box center [260, 124] width 283 height 145
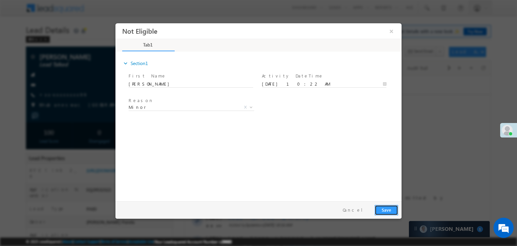
click at [389, 210] on button "Save" at bounding box center [386, 210] width 24 height 10
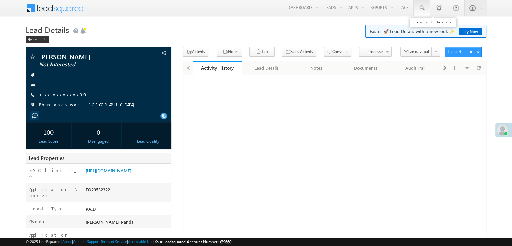
click at [423, 8] on span at bounding box center [421, 8] width 7 height 7
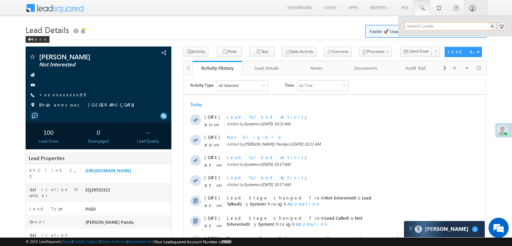
paste input "EQ29328245"
type input "EQ29328245"
click at [419, 39] on div "[PERSON_NAME]" at bounding box center [453, 35] width 90 height 7
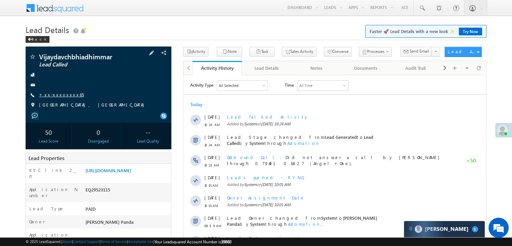
click at [61, 95] on link "+xx-xxxxxxxx65" at bounding box center [61, 95] width 45 height 6
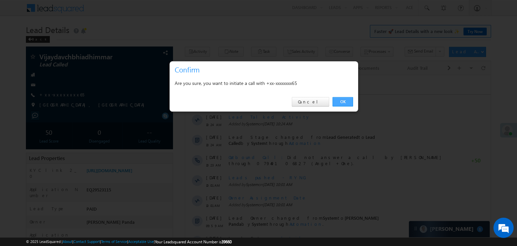
click at [344, 102] on link "OK" at bounding box center [342, 101] width 21 height 9
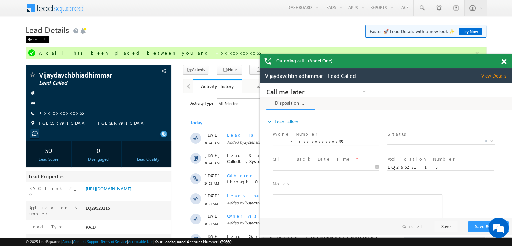
click at [36, 39] on div "Back" at bounding box center [38, 39] width 24 height 7
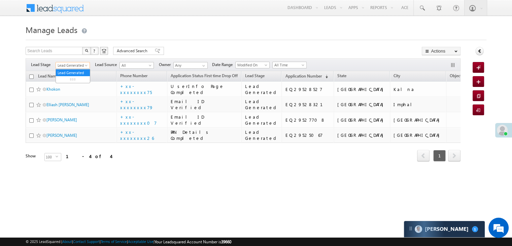
click at [89, 63] on link "Lead Generated" at bounding box center [73, 65] width 34 height 7
click at [75, 72] on link "All" at bounding box center [73, 73] width 34 height 6
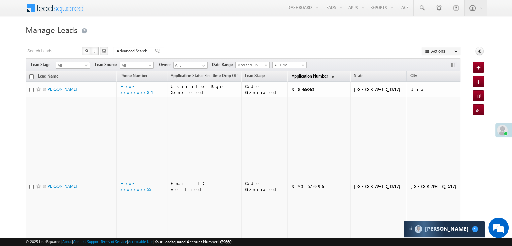
click at [293, 78] on span "Application Number" at bounding box center [309, 75] width 36 height 5
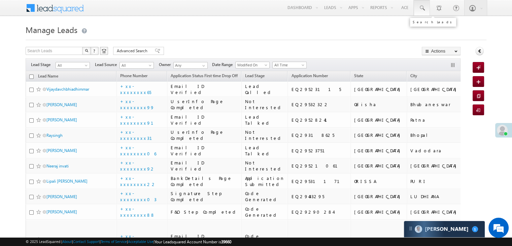
click at [423, 8] on span at bounding box center [421, 8] width 7 height 7
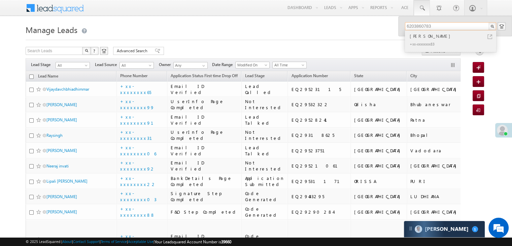
type input "6203860783"
click at [429, 37] on div "[PERSON_NAME]" at bounding box center [453, 35] width 90 height 7
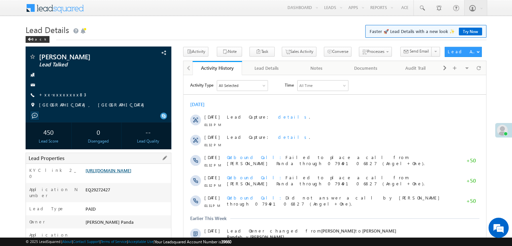
click at [128, 173] on link "[URL][DOMAIN_NAME]" at bounding box center [108, 170] width 46 height 6
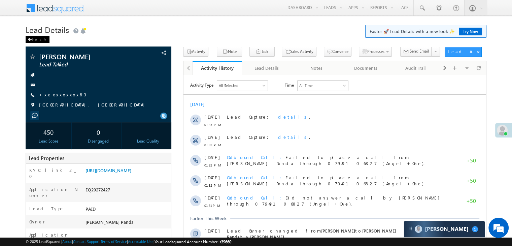
click at [38, 38] on div "Back" at bounding box center [38, 39] width 24 height 7
click at [34, 38] on div "Back" at bounding box center [38, 39] width 24 height 7
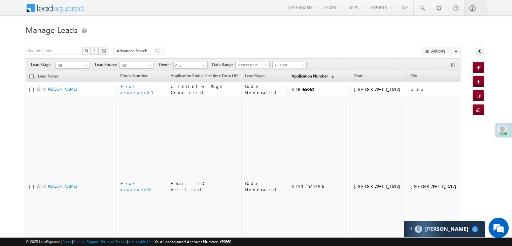
click at [291, 75] on span "Application Number" at bounding box center [309, 75] width 36 height 5
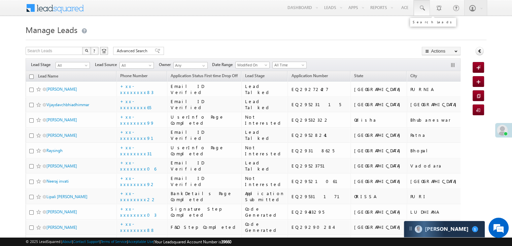
click at [421, 6] on span at bounding box center [421, 8] width 7 height 7
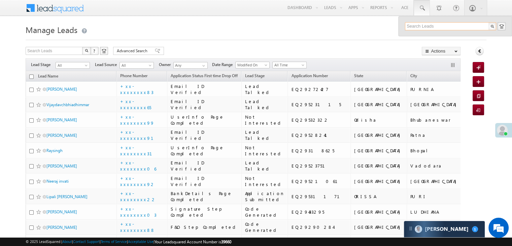
paste input "8149620587"
type input "8149620587"
click at [431, 36] on div "[PERSON_NAME]" at bounding box center [453, 35] width 90 height 7
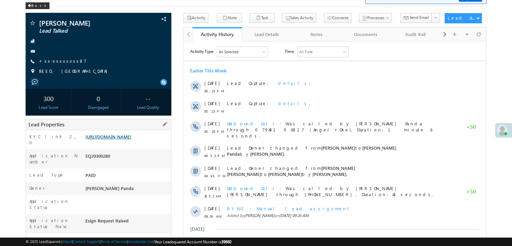
click at [131, 136] on link "[URL][DOMAIN_NAME]" at bounding box center [108, 137] width 46 height 6
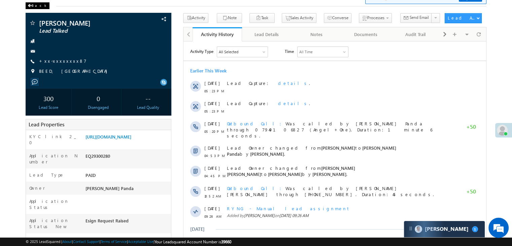
click at [37, 4] on div "Back" at bounding box center [38, 5] width 24 height 7
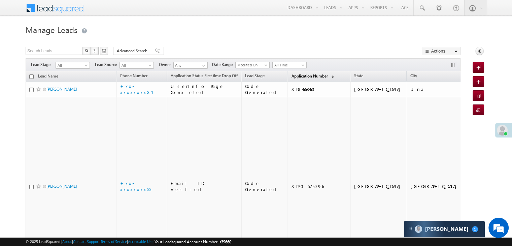
click at [300, 76] on span "Application Number" at bounding box center [309, 75] width 36 height 5
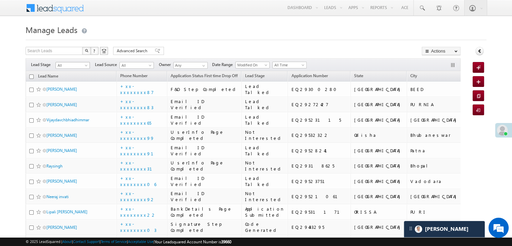
click at [84, 66] on span at bounding box center [86, 66] width 5 height 5
click at [78, 78] on link "Lead Generated" at bounding box center [73, 79] width 34 height 6
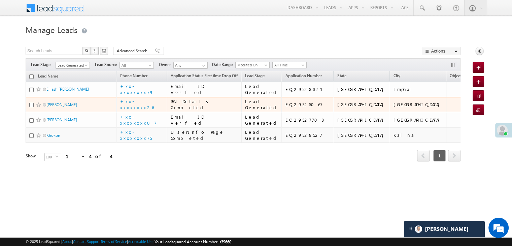
scroll to position [51, 0]
click at [54, 102] on link "Dibyendu ojha" at bounding box center [61, 104] width 31 height 5
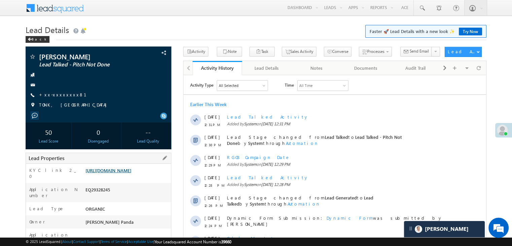
click at [124, 173] on link "[URL][DOMAIN_NAME]" at bounding box center [108, 170] width 46 height 6
click at [36, 37] on div "Back" at bounding box center [38, 39] width 24 height 7
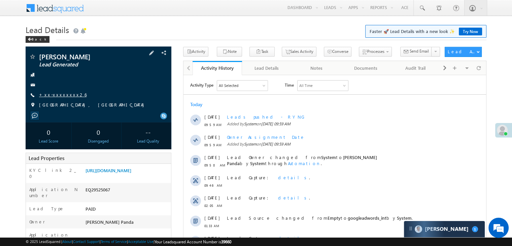
click at [61, 95] on link "+xx-xxxxxxxx26" at bounding box center [62, 95] width 47 height 6
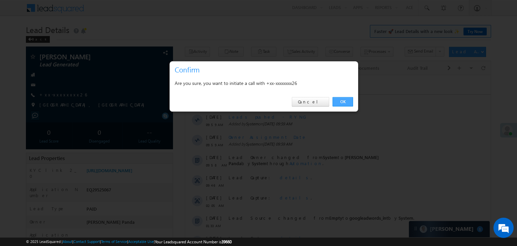
click at [341, 100] on link "OK" at bounding box center [342, 101] width 21 height 9
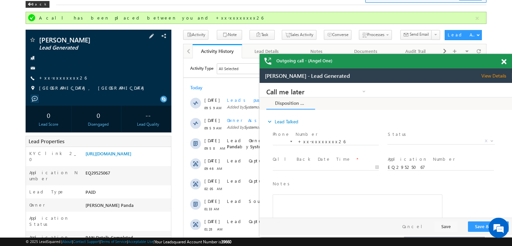
scroll to position [67, 0]
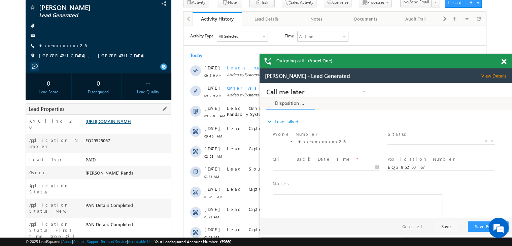
click at [125, 124] on link "[URL][DOMAIN_NAME]" at bounding box center [108, 121] width 46 height 6
click at [59, 47] on link "+xx-xxxxxxxx26" at bounding box center [62, 45] width 47 height 6
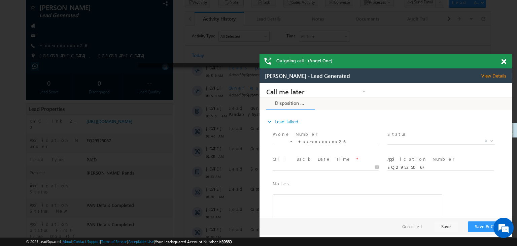
click at [504, 63] on span at bounding box center [503, 62] width 5 height 6
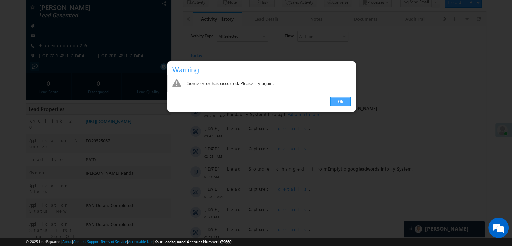
click at [341, 101] on link "Ok" at bounding box center [340, 101] width 21 height 9
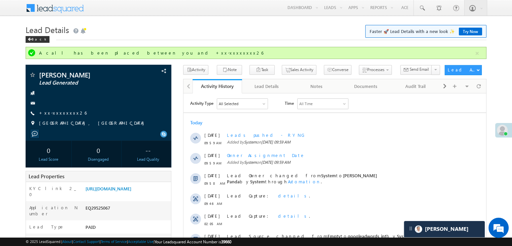
scroll to position [0, 0]
click at [131, 191] on link "[URL][DOMAIN_NAME]" at bounding box center [108, 188] width 46 height 6
click at [127, 191] on link "[URL][DOMAIN_NAME]" at bounding box center [108, 188] width 46 height 6
click at [60, 112] on link "+xx-xxxxxxxx26" at bounding box center [62, 113] width 47 height 6
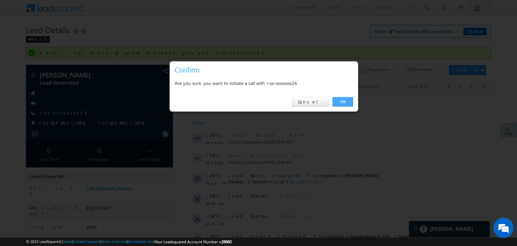
click at [342, 101] on link "OK" at bounding box center [342, 101] width 21 height 9
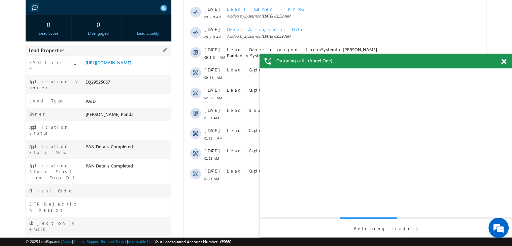
scroll to position [135, 0]
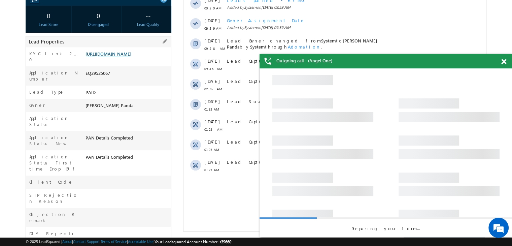
click at [131, 57] on link "[URL][DOMAIN_NAME]" at bounding box center [108, 54] width 46 height 6
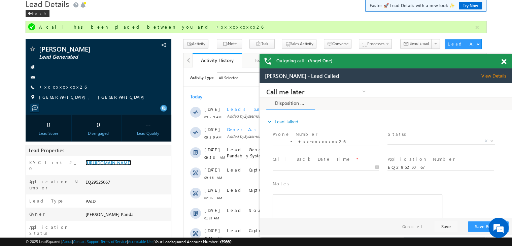
scroll to position [0, 0]
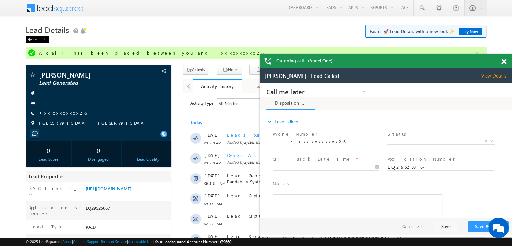
click at [38, 39] on div "Back" at bounding box center [38, 39] width 24 height 7
